Goal: Find specific page/section: Find specific page/section

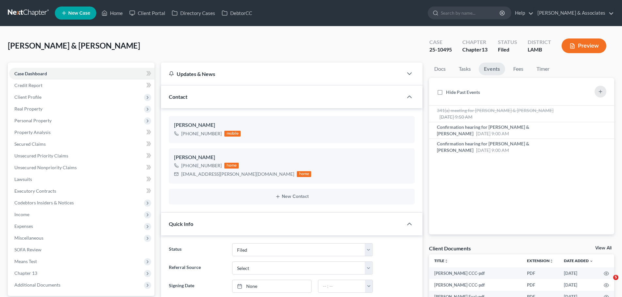
select select "8"
select select "0"
click at [112, 11] on link "Home" at bounding box center [112, 13] width 28 height 12
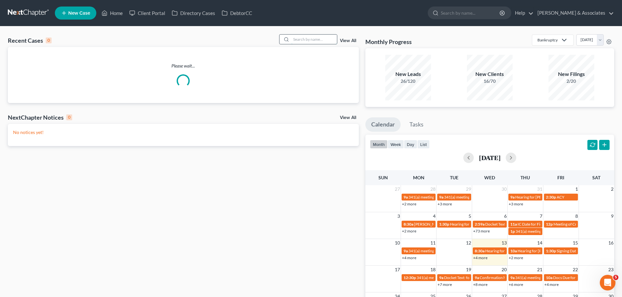
click at [307, 41] on input "search" at bounding box center [314, 39] width 46 height 9
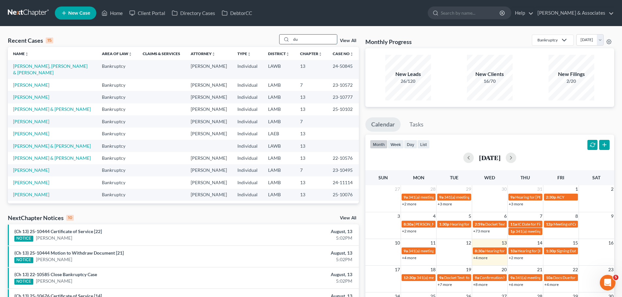
type input "d"
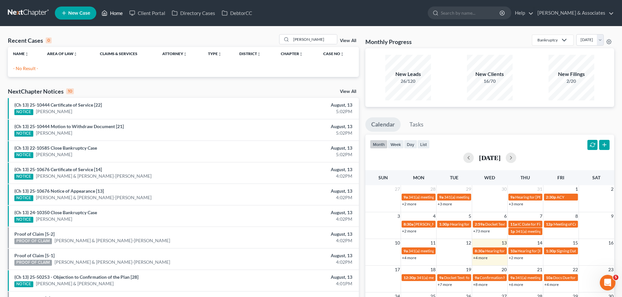
click at [116, 14] on link "Home" at bounding box center [112, 13] width 28 height 12
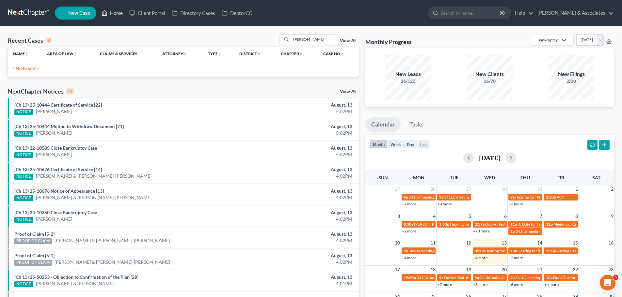
click at [116, 14] on link "Home" at bounding box center [112, 13] width 28 height 12
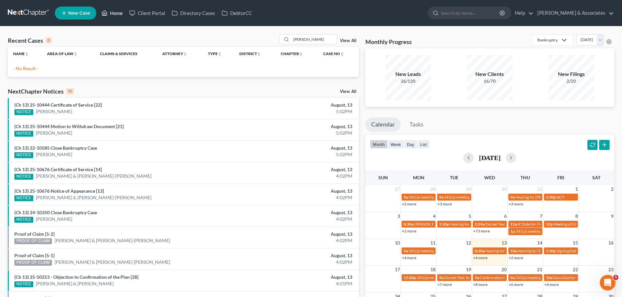
click at [116, 14] on link "Home" at bounding box center [112, 13] width 28 height 12
click at [328, 41] on input "[PERSON_NAME]" at bounding box center [314, 39] width 46 height 9
type input "j"
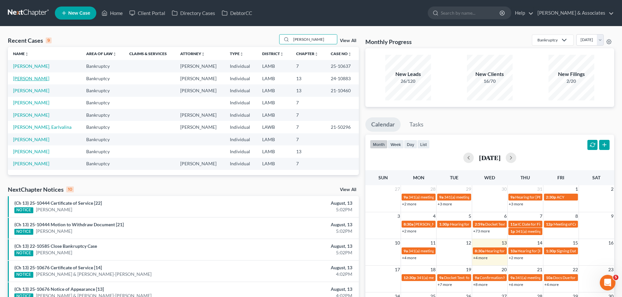
type input "[PERSON_NAME]"
click at [40, 77] on link "[PERSON_NAME]" at bounding box center [31, 79] width 36 height 6
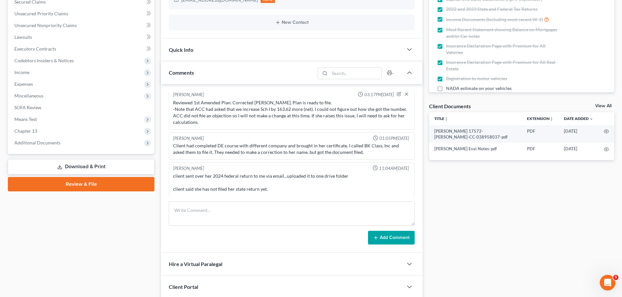
scroll to position [214, 0]
